Goal: Transaction & Acquisition: Purchase product/service

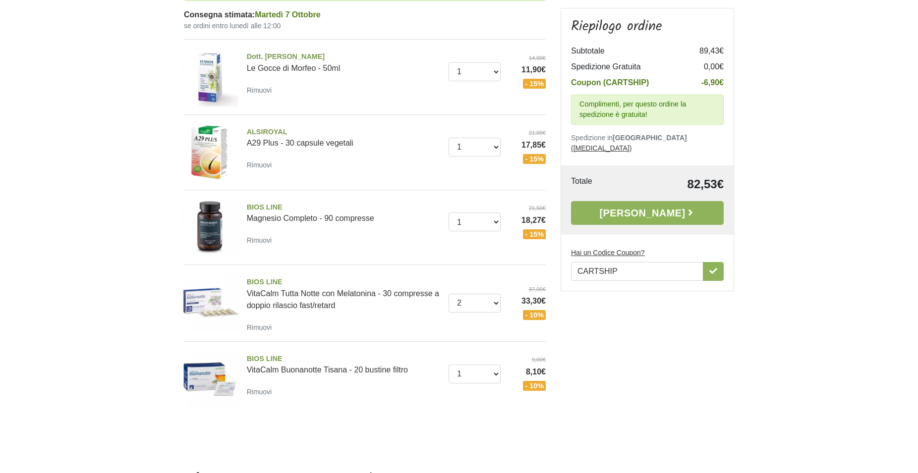
scroll to position [253, 0]
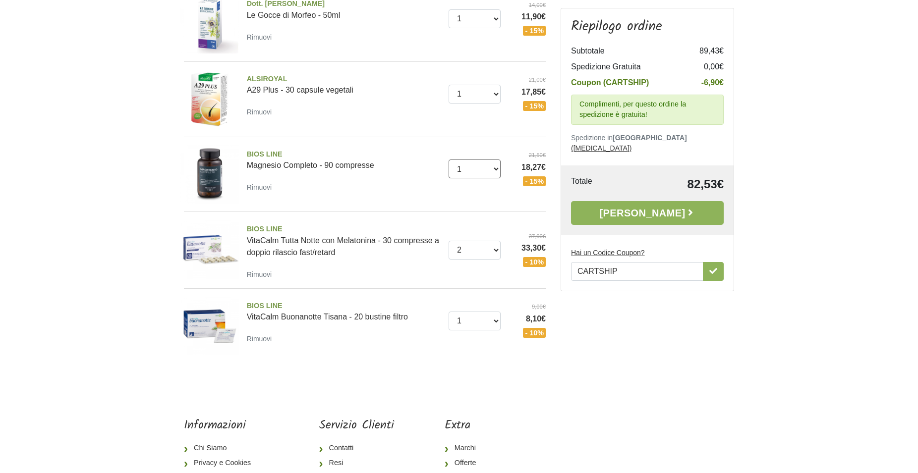
click at [449, 160] on select "0 (Rimuovi) 1 2 3 4 5 6 7 8 9" at bounding box center [475, 169] width 53 height 19
select select "0"
click option "0 ([GEOGRAPHIC_DATA])" at bounding box center [0, 0] width 0 height 0
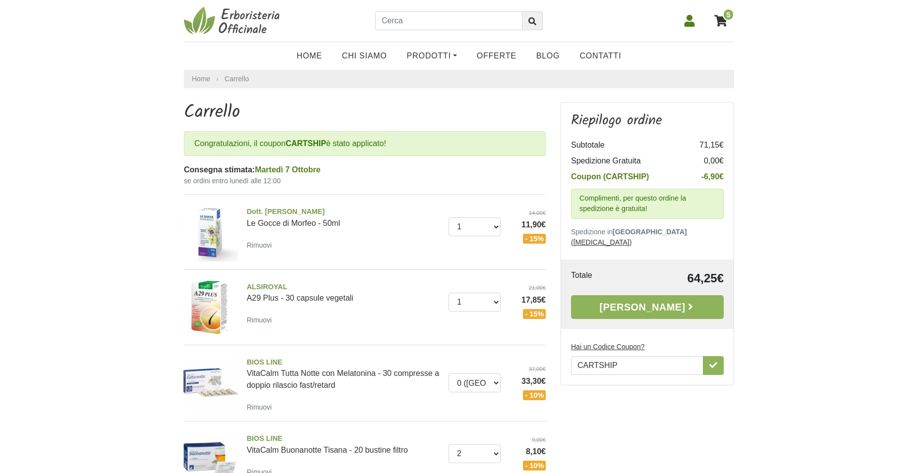
select select "0"
select select "2"
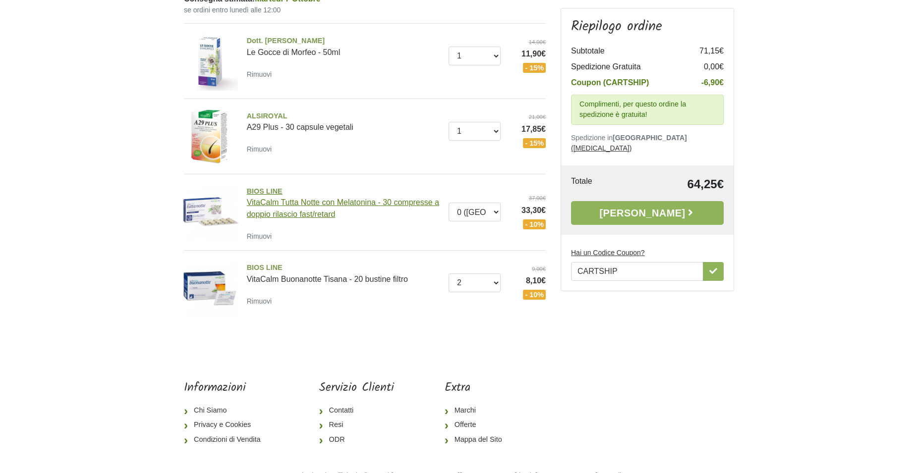
scroll to position [156, 0]
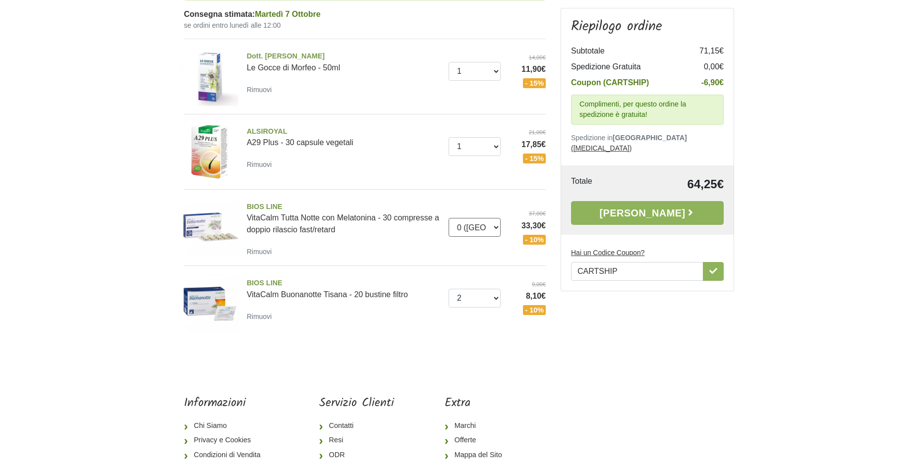
click at [449, 218] on select "0 ([GEOGRAPHIC_DATA]) 1 2 3 4 5 6 7 8 9 10" at bounding box center [475, 227] width 53 height 19
select select "2"
click option "2" at bounding box center [0, 0] width 0 height 0
click at [449, 289] on select "0 ([GEOGRAPHIC_DATA]) 1 2 3 4" at bounding box center [475, 298] width 53 height 19
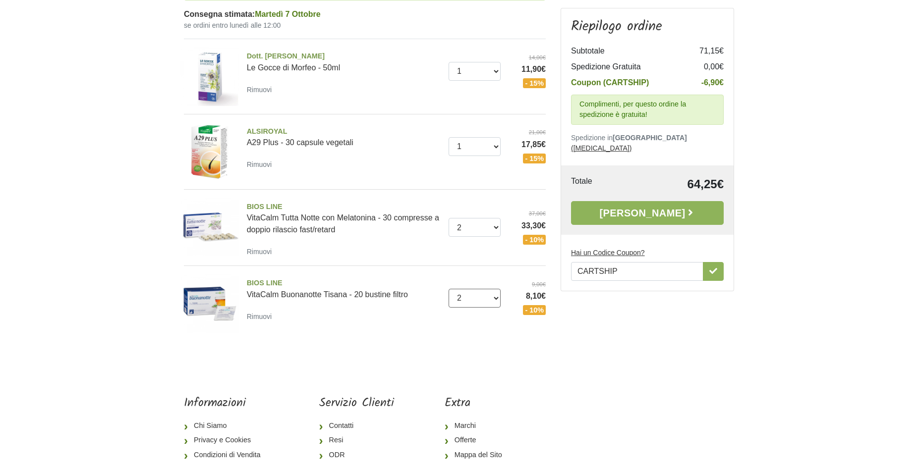
select select "1"
click option "1" at bounding box center [0, 0] width 0 height 0
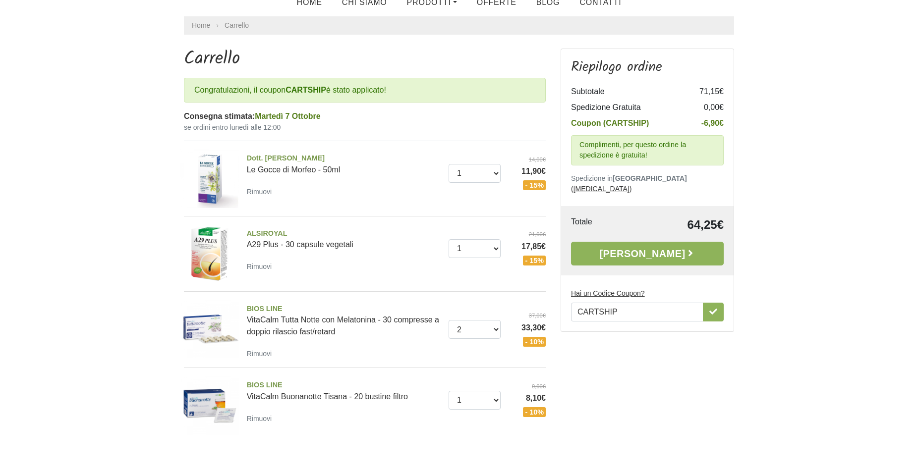
scroll to position [101, 0]
